Goal: Information Seeking & Learning: Check status

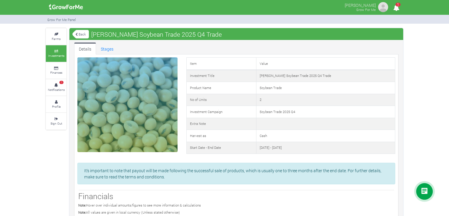
click at [82, 32] on link "Back" at bounding box center [80, 34] width 17 height 10
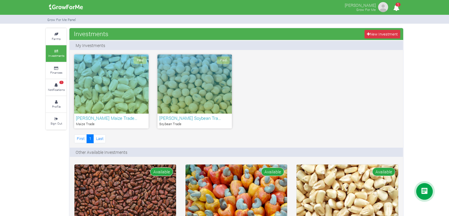
click at [190, 116] on h6 "MARTIN ANNOR Soybean Tra…" at bounding box center [194, 117] width 71 height 5
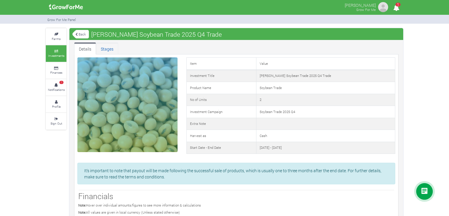
click at [102, 48] on link "Stages" at bounding box center [107, 49] width 22 height 12
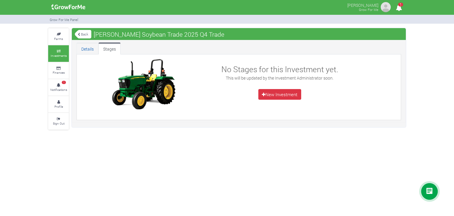
click at [89, 48] on link "Details" at bounding box center [88, 49] width 22 height 12
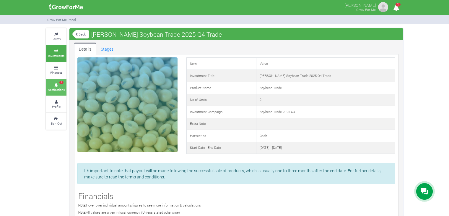
click at [61, 88] on small "Notifications" at bounding box center [56, 90] width 17 height 4
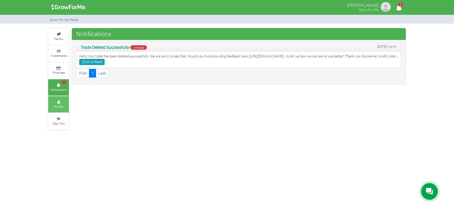
click at [59, 106] on small "Profile" at bounding box center [58, 106] width 9 height 4
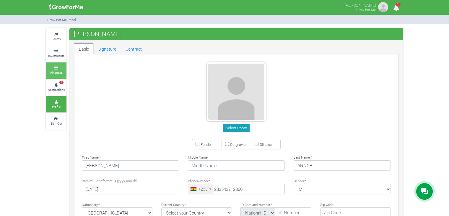
type input "54 371 2866"
click at [110, 49] on link "Signature" at bounding box center [107, 49] width 27 height 12
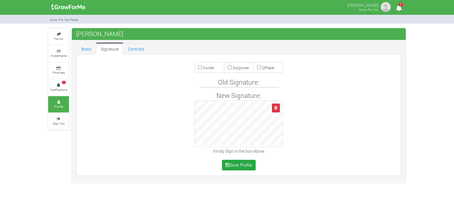
click at [134, 48] on link "Contract" at bounding box center [136, 49] width 26 height 12
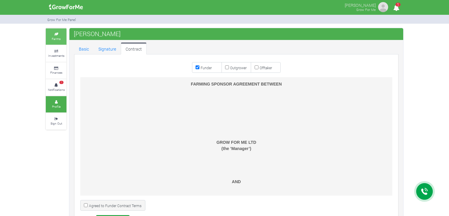
click at [60, 41] on link "Farms" at bounding box center [56, 36] width 21 height 16
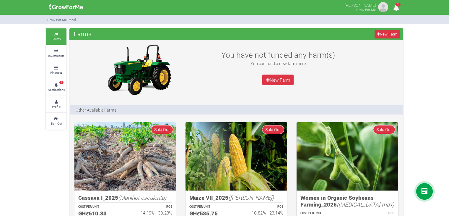
click at [58, 42] on link "Farms" at bounding box center [56, 36] width 21 height 16
click at [422, 188] on icon at bounding box center [424, 191] width 7 height 7
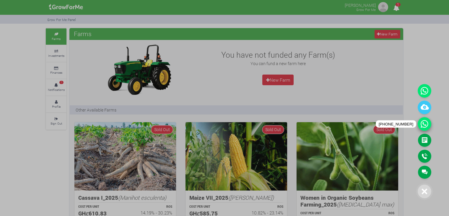
click at [426, 119] on icon at bounding box center [425, 124] width 14 height 14
click at [397, 42] on div at bounding box center [224, 108] width 449 height 216
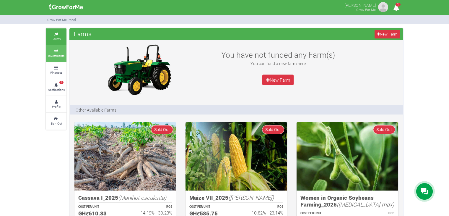
click at [58, 59] on link "Investments" at bounding box center [56, 53] width 21 height 16
